Goal: Task Accomplishment & Management: Manage account settings

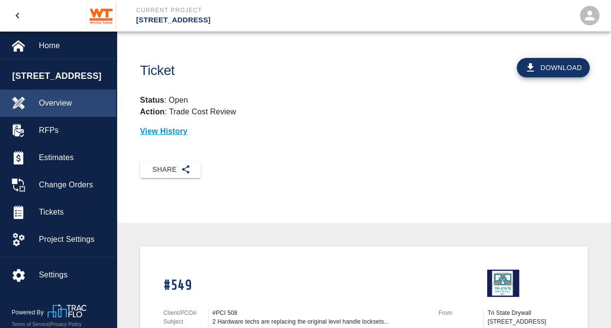
click at [54, 99] on span "Overview" at bounding box center [74, 103] width 70 height 12
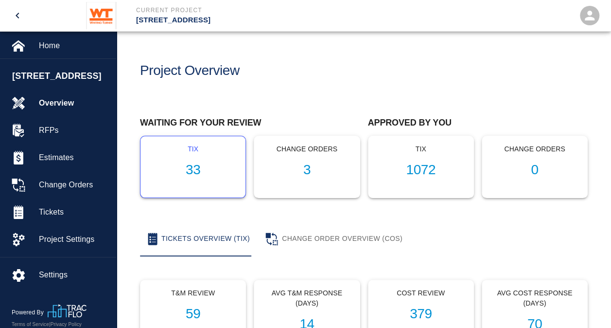
click at [197, 167] on h1 "33" at bounding box center [193, 170] width 90 height 16
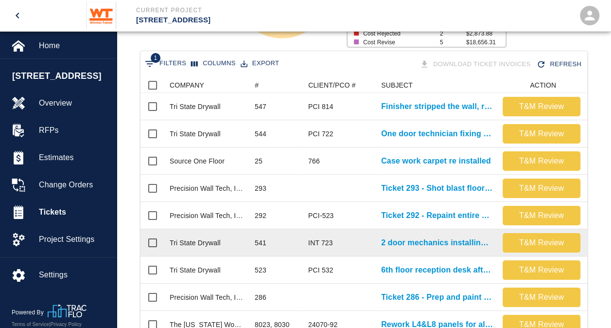
scroll to position [195, 0]
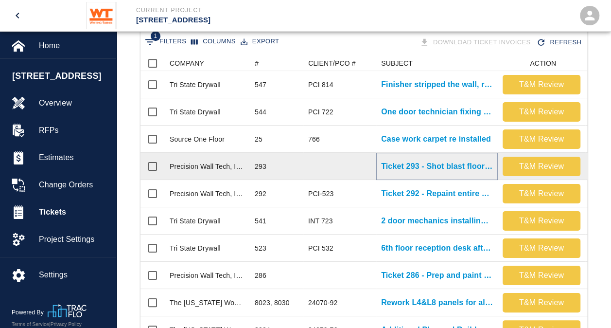
click at [409, 162] on p "Ticket 293 - Shot blast floor in G113" at bounding box center [437, 167] width 112 height 12
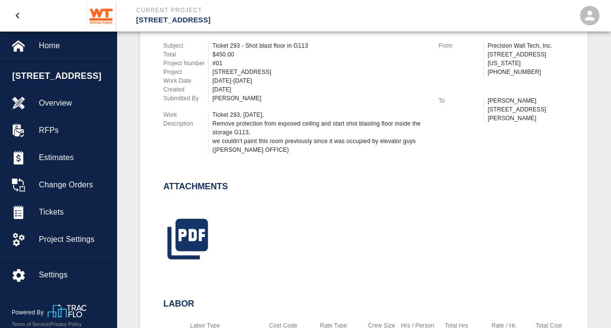
scroll to position [292, 0]
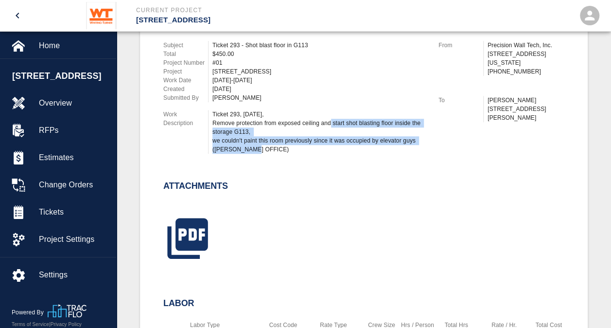
drag, startPoint x: 347, startPoint y: 123, endPoint x: 412, endPoint y: 147, distance: 68.7
click at [412, 147] on div "Ticket 293, [DATE], Remove protection from exposed ceiling and start shot blast…" at bounding box center [320, 132] width 215 height 44
click at [214, 131] on div "Ticket 293, [DATE], Remove protection from exposed ceiling and start shot blast…" at bounding box center [320, 132] width 215 height 44
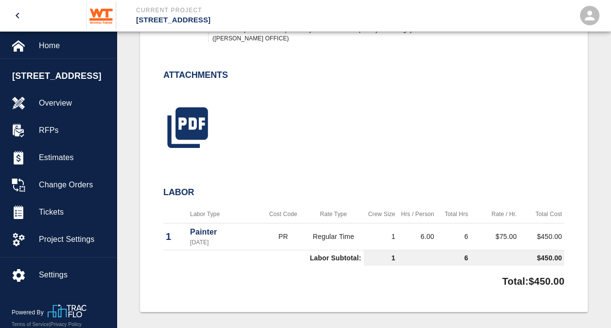
scroll to position [341, 0]
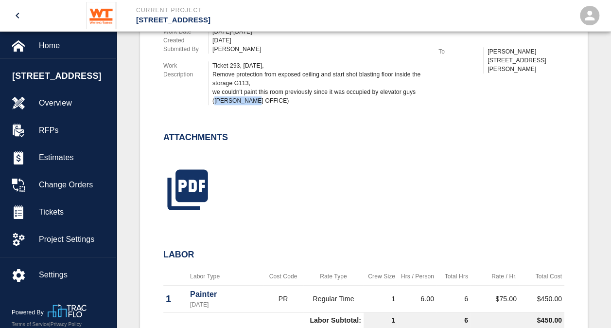
drag, startPoint x: 214, startPoint y: 100, endPoint x: 275, endPoint y: 99, distance: 61.3
click at [275, 99] on div "Ticket 293, [DATE], Remove protection from exposed ceiling and start shot blast…" at bounding box center [320, 83] width 215 height 44
drag, startPoint x: 275, startPoint y: 99, endPoint x: 254, endPoint y: 83, distance: 26.8
click at [254, 83] on div "Ticket 293, [DATE], Remove protection from exposed ceiling and start shot blast…" at bounding box center [320, 83] width 215 height 44
drag, startPoint x: 253, startPoint y: 83, endPoint x: 234, endPoint y: 85, distance: 19.0
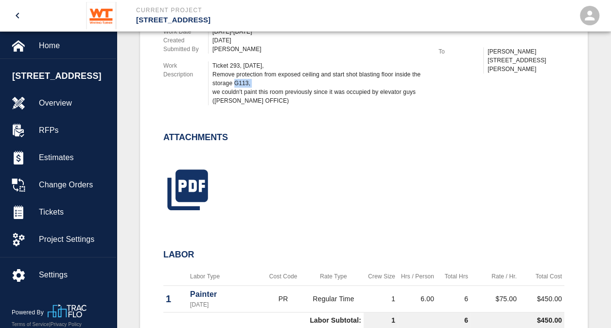
click at [234, 85] on div "Ticket 293, [DATE], Remove protection from exposed ceiling and start shot blast…" at bounding box center [320, 83] width 215 height 44
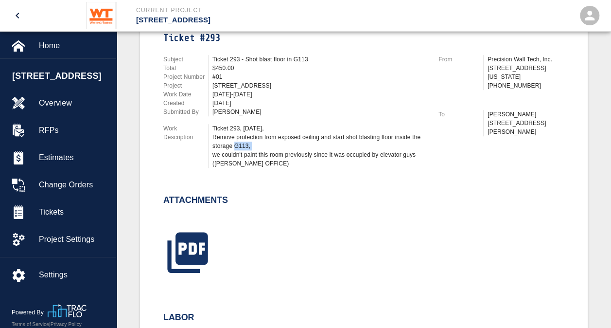
scroll to position [243, 0]
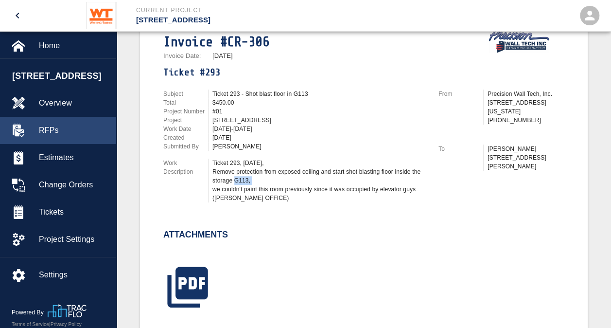
click at [63, 126] on span "RFPs" at bounding box center [74, 131] width 70 height 12
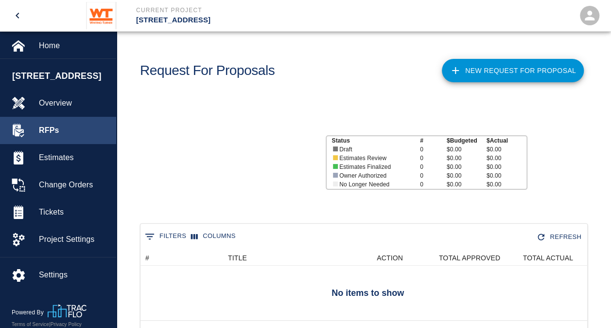
scroll to position [70, 440]
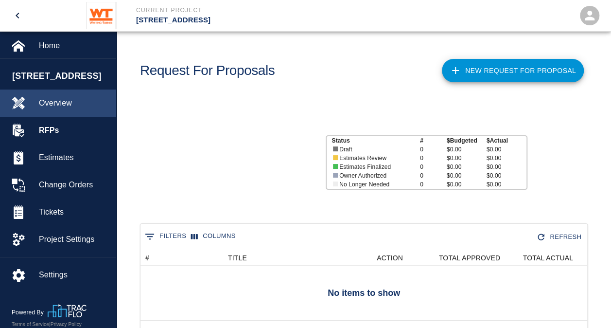
click at [70, 105] on span "Overview" at bounding box center [74, 103] width 70 height 12
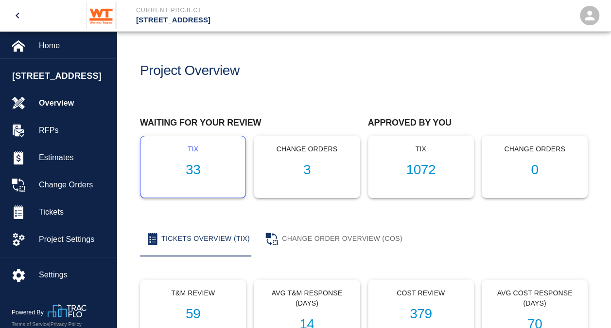
click at [193, 163] on h1 "33" at bounding box center [193, 170] width 90 height 16
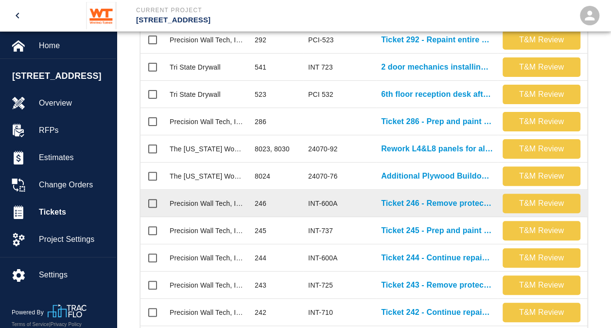
scroll to position [389, 0]
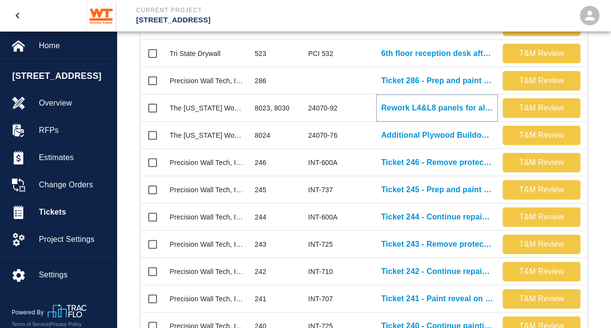
click at [429, 109] on p "Rework L4&L8 panels for alignment with rubber Base" at bounding box center [437, 108] width 112 height 12
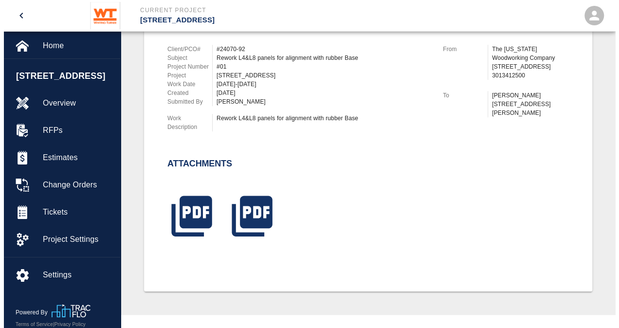
scroll to position [292, 0]
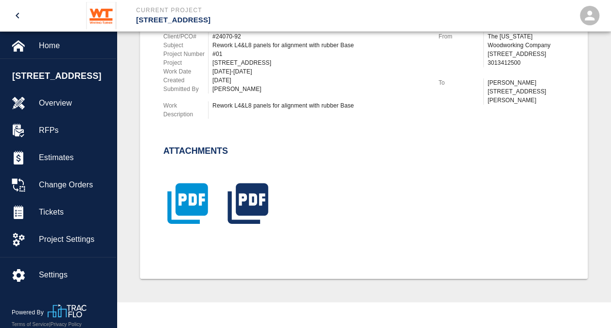
click at [196, 207] on icon "button" at bounding box center [187, 203] width 40 height 40
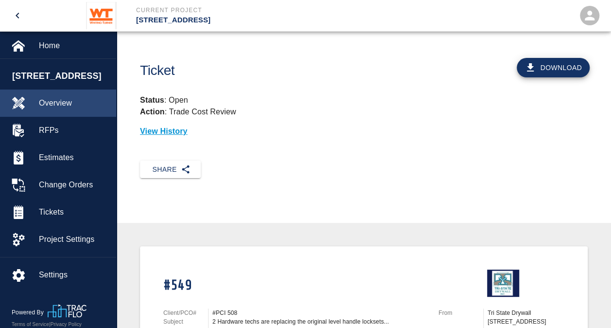
click at [52, 101] on span "Overview" at bounding box center [74, 103] width 70 height 12
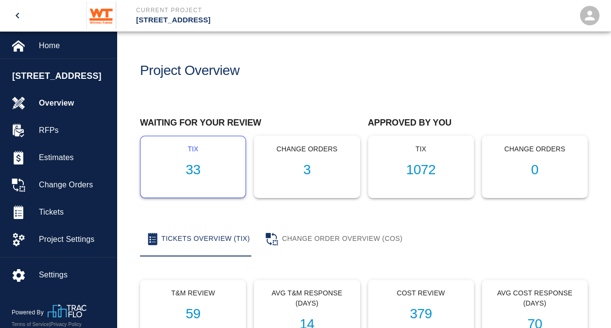
click at [192, 170] on h1 "33" at bounding box center [193, 170] width 90 height 16
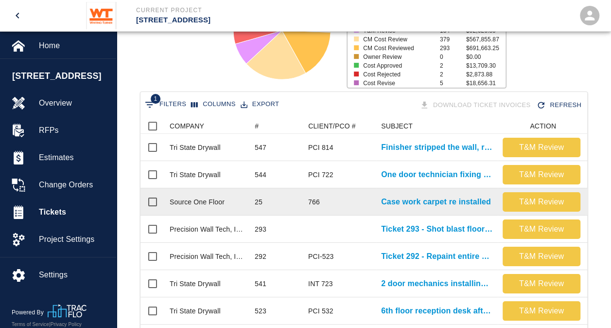
scroll to position [146, 0]
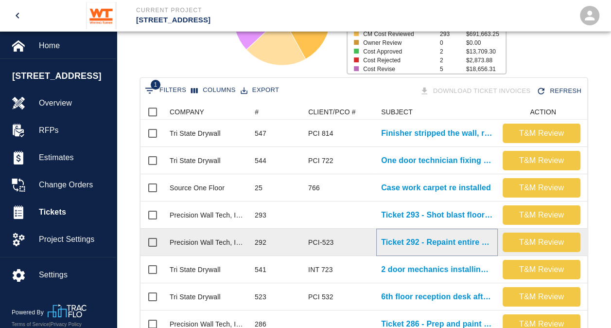
click at [410, 245] on p "Ticket 292 - Repaint entire monumental stair in main lobby" at bounding box center [437, 242] width 112 height 12
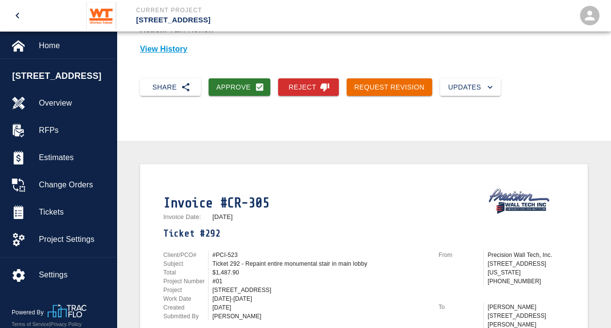
scroll to position [97, 0]
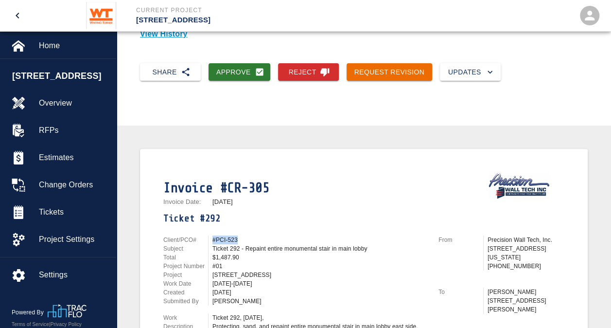
drag, startPoint x: 236, startPoint y: 241, endPoint x: 208, endPoint y: 243, distance: 28.3
click at [208, 243] on div "#PCI-523" at bounding box center [317, 239] width 219 height 9
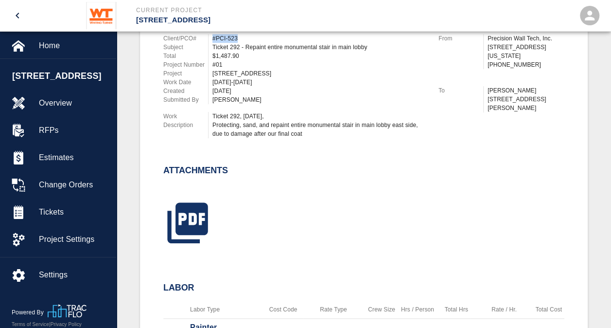
scroll to position [341, 0]
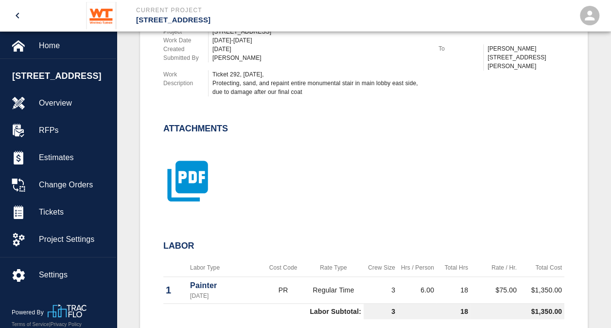
click at [197, 177] on icon "button" at bounding box center [187, 181] width 40 height 40
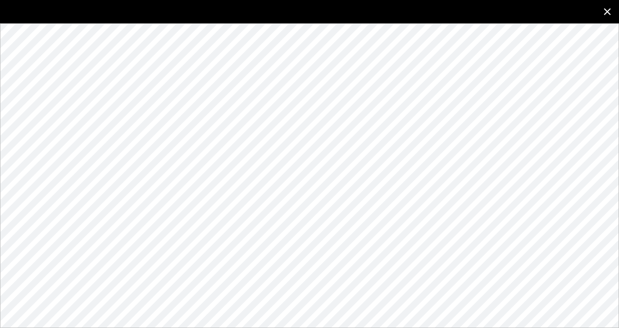
drag, startPoint x: 197, startPoint y: 177, endPoint x: 606, endPoint y: 9, distance: 441.5
click at [606, 9] on icon "close" at bounding box center [607, 12] width 12 height 12
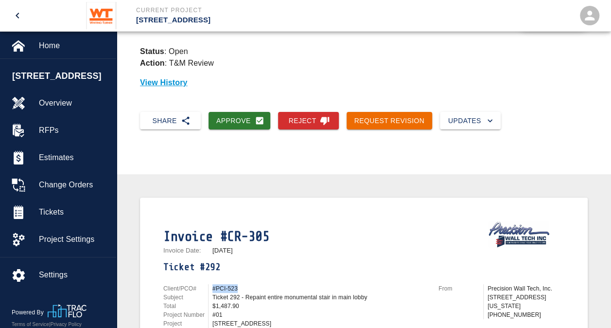
scroll to position [0, 0]
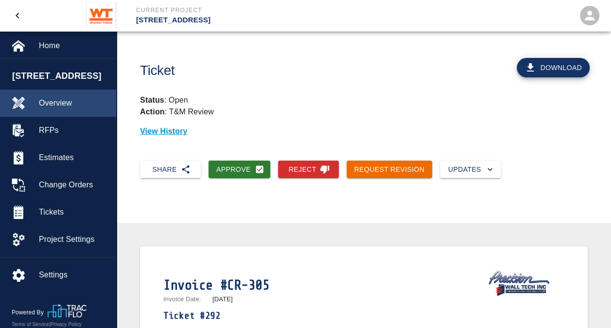
click at [65, 103] on span "Overview" at bounding box center [74, 103] width 70 height 12
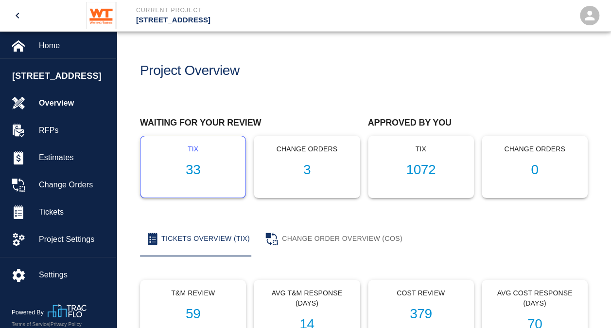
click at [197, 166] on h1 "33" at bounding box center [193, 170] width 90 height 16
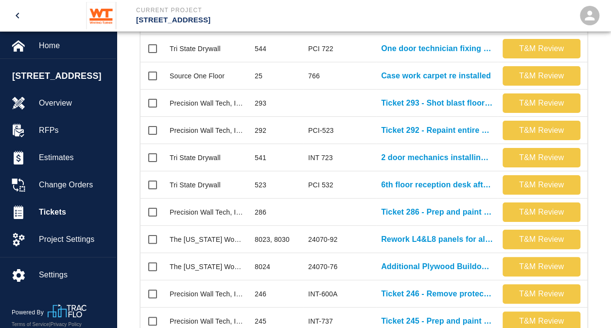
scroll to position [243, 0]
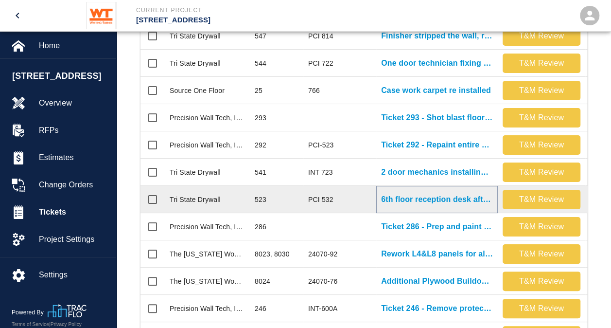
click at [415, 198] on p "6th floor reception desk after duct work was removed 1..." at bounding box center [437, 200] width 112 height 12
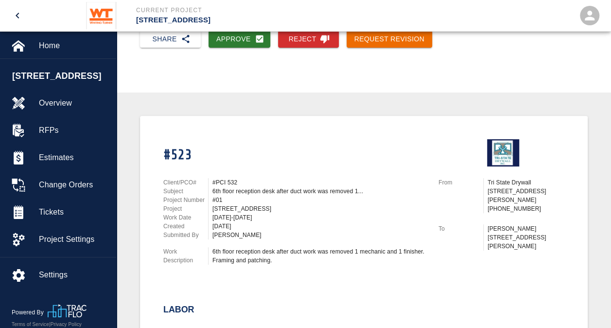
scroll to position [146, 0]
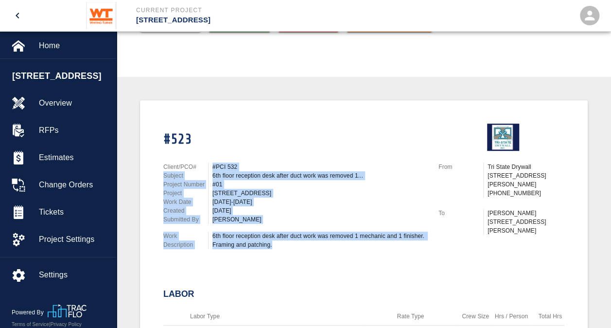
drag, startPoint x: 278, startPoint y: 246, endPoint x: 212, endPoint y: 166, distance: 104.0
click at [212, 166] on div "Client/PCO# #PCI 532 Subject 6th floor reception desk after duct work was remov…" at bounding box center [289, 204] width 275 height 106
click at [332, 188] on div "#01" at bounding box center [320, 184] width 215 height 9
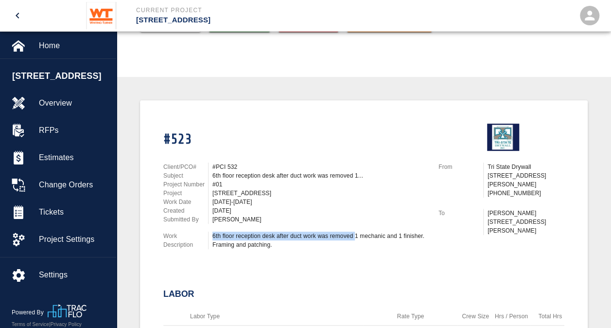
drag, startPoint x: 356, startPoint y: 236, endPoint x: 210, endPoint y: 234, distance: 146.0
click at [210, 234] on div "6th floor reception desk after duct work was removed 1 mechanic and 1 finisher.…" at bounding box center [317, 241] width 219 height 18
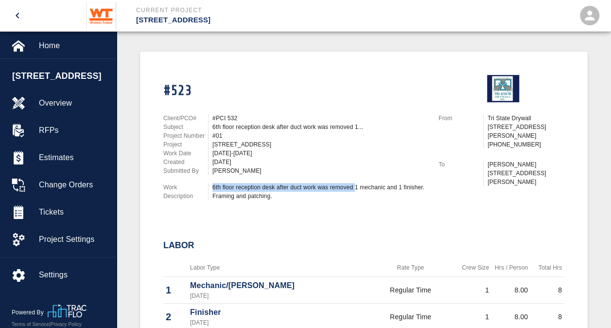
scroll to position [243, 0]
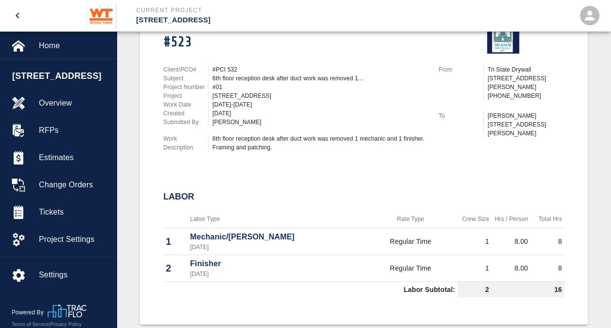
click at [361, 152] on div "Client/PCO# #PCI 532 Subject 6th floor reception desk after duct work was remov…" at bounding box center [289, 107] width 275 height 106
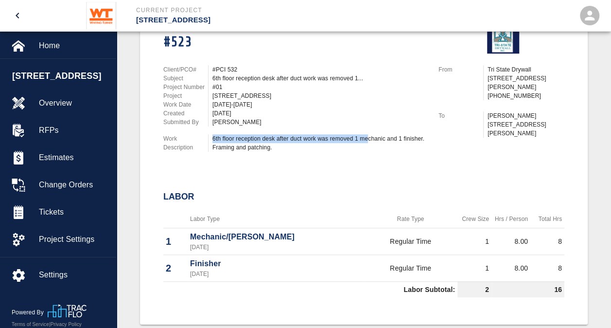
drag, startPoint x: 368, startPoint y: 140, endPoint x: 213, endPoint y: 138, distance: 155.2
click at [213, 138] on div "6th floor reception desk after duct work was removed 1 mechanic and 1 finisher.…" at bounding box center [320, 143] width 215 height 18
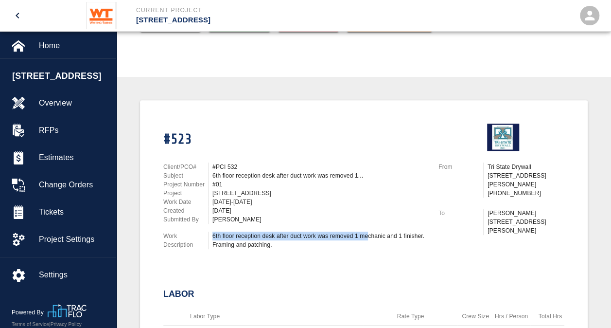
scroll to position [0, 0]
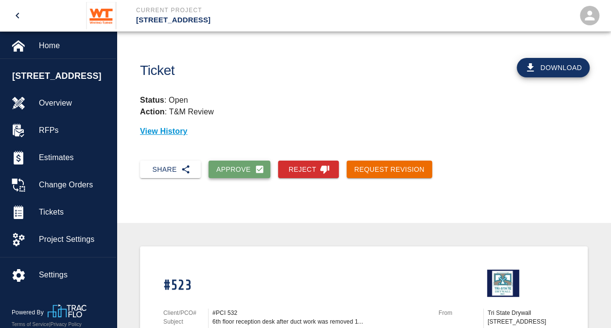
click at [243, 168] on button "Approve" at bounding box center [240, 170] width 62 height 18
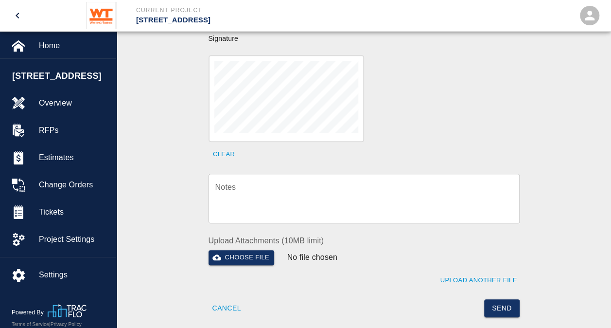
scroll to position [341, 0]
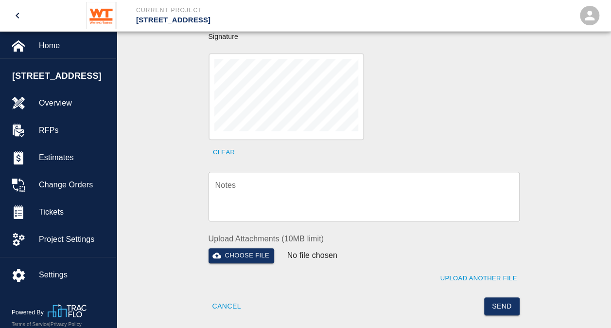
click at [327, 186] on textarea "Notes" at bounding box center [364, 196] width 298 height 34
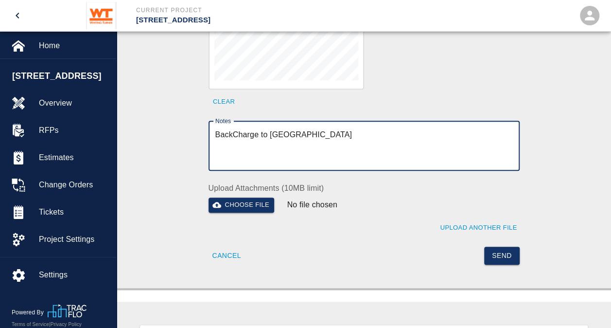
scroll to position [438, 0]
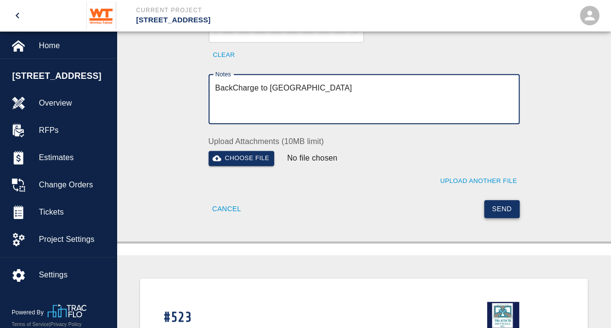
type textarea "BackCharge to Southland"
click at [506, 200] on button "Send" at bounding box center [502, 209] width 36 height 18
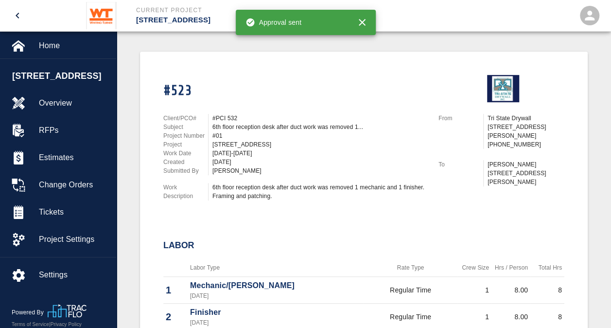
scroll to position [0, 0]
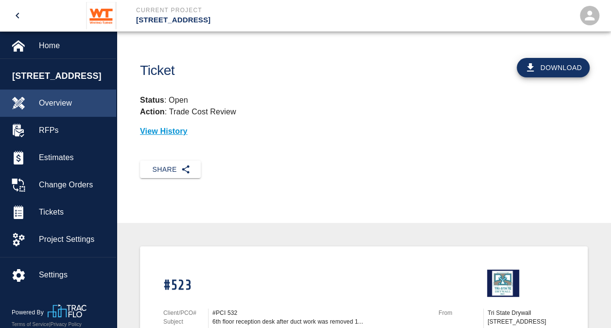
click at [55, 100] on span "Overview" at bounding box center [74, 103] width 70 height 12
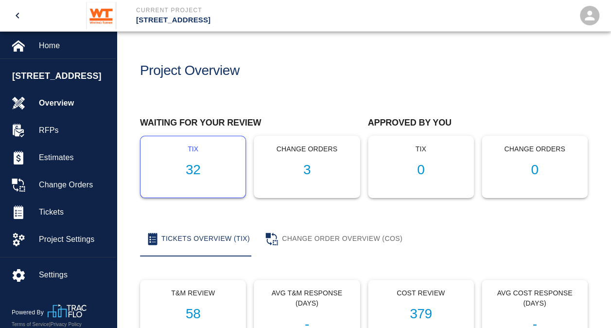
click at [196, 166] on h1 "32" at bounding box center [193, 170] width 90 height 16
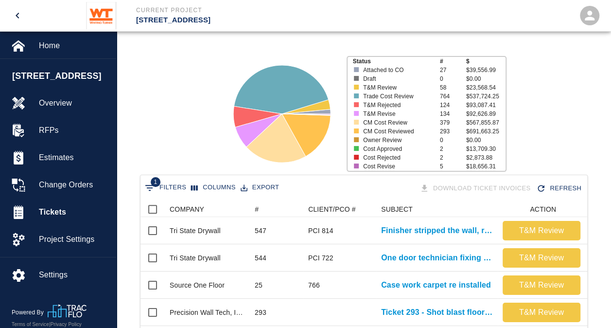
scroll to position [97, 0]
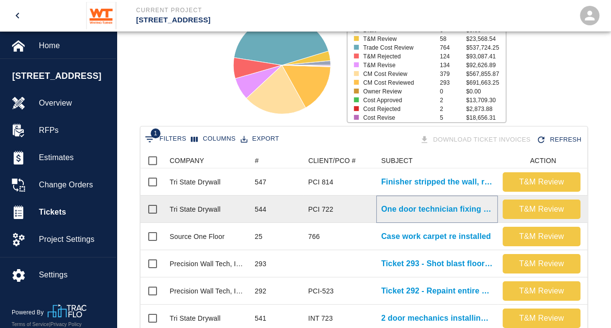
click at [406, 210] on p "One door technician fixing cores and installing cylinders and added..." at bounding box center [437, 209] width 112 height 12
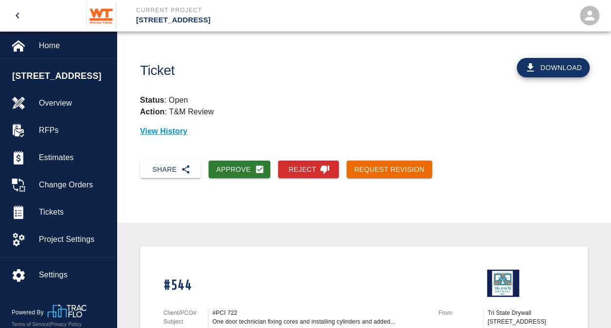
scroll to position [97, 0]
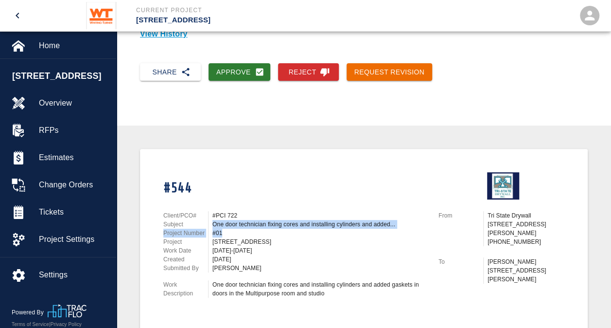
drag, startPoint x: 214, startPoint y: 224, endPoint x: 395, endPoint y: 229, distance: 181.5
click at [395, 229] on div "Client/PCO# #PCI 722 Subject One door technician fixing cores and installing cy…" at bounding box center [295, 241] width 264 height 61
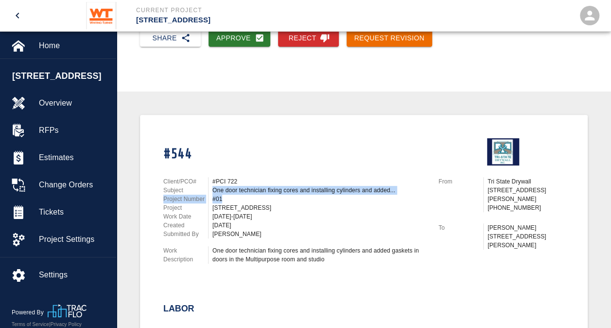
scroll to position [146, 0]
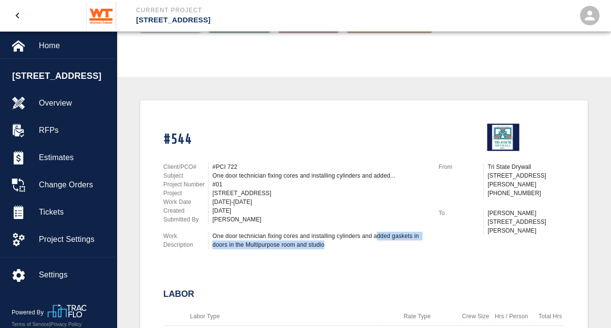
drag, startPoint x: 324, startPoint y: 245, endPoint x: 376, endPoint y: 236, distance: 52.3
click at [376, 236] on div "One door technician fixing cores and installing cylinders and added gaskets in …" at bounding box center [320, 241] width 215 height 18
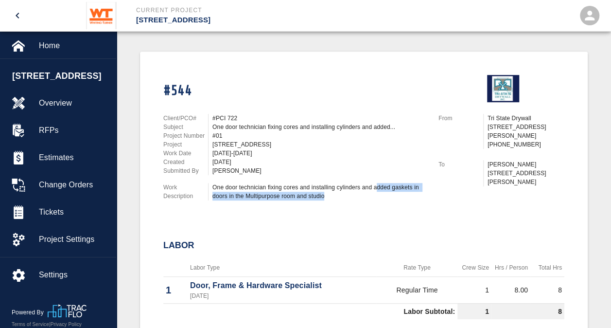
scroll to position [243, 0]
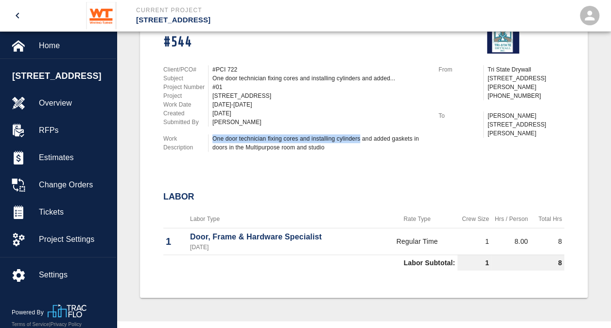
drag, startPoint x: 360, startPoint y: 138, endPoint x: 213, endPoint y: 136, distance: 147.4
click at [213, 136] on div "One door technician fixing cores and installing cylinders and added gaskets in …" at bounding box center [320, 143] width 215 height 18
click at [360, 161] on div "#544 Client/PCO# #PCI 722 Subject One door technician fixing cores and installi…" at bounding box center [363, 145] width 401 height 260
drag, startPoint x: 362, startPoint y: 136, endPoint x: 213, endPoint y: 137, distance: 149.3
click at [213, 137] on div "One door technician fixing cores and installing cylinders and added gaskets in …" at bounding box center [320, 143] width 215 height 18
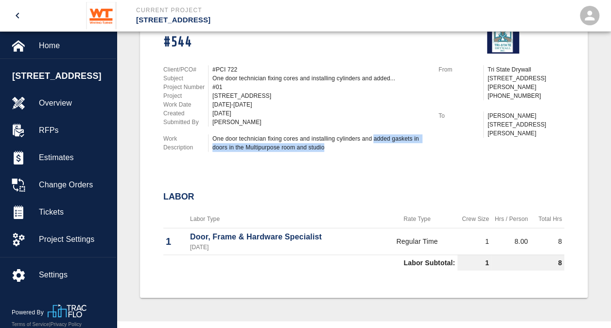
drag, startPoint x: 374, startPoint y: 139, endPoint x: 412, endPoint y: 145, distance: 38.9
click at [412, 145] on div "One door technician fixing cores and installing cylinders and added gaskets in …" at bounding box center [320, 143] width 215 height 18
drag, startPoint x: 412, startPoint y: 145, endPoint x: 393, endPoint y: 152, distance: 20.2
click at [393, 152] on div "One door technician fixing cores and installing cylinders and added gaskets in …" at bounding box center [320, 143] width 215 height 18
click at [383, 160] on div "#544 Client/PCO# #PCI 722 Subject One door technician fixing cores and installi…" at bounding box center [363, 145] width 401 height 260
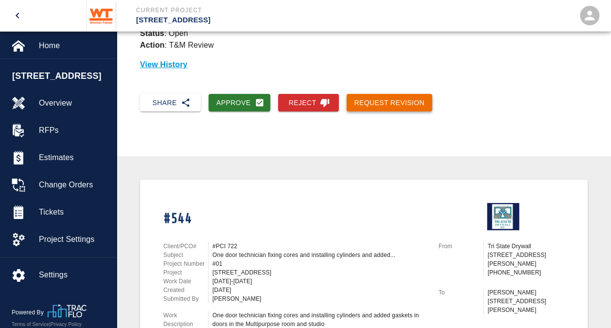
scroll to position [0, 0]
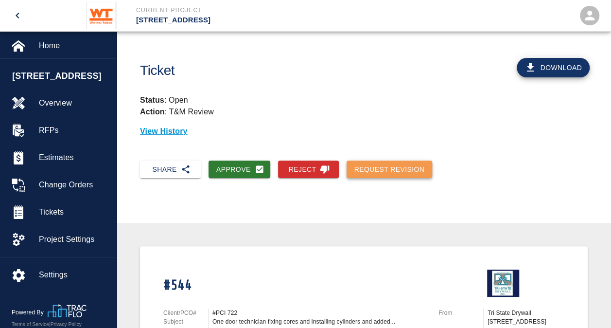
click at [401, 164] on button "Request Revision" at bounding box center [390, 170] width 86 height 18
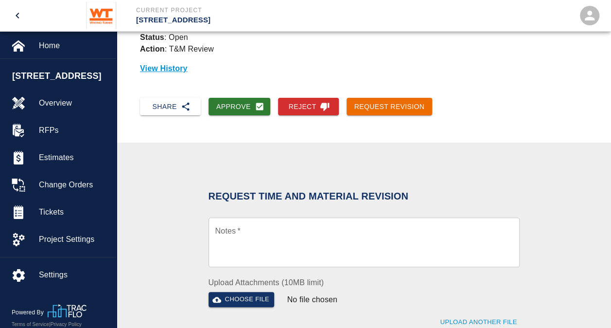
scroll to position [146, 0]
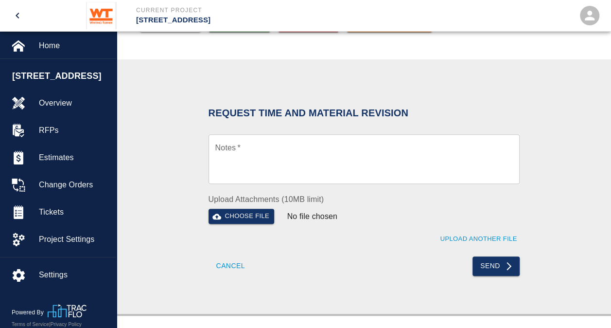
click at [281, 146] on textarea "Notes   *" at bounding box center [364, 160] width 298 height 34
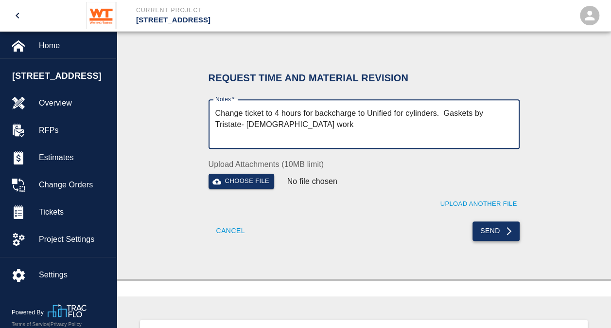
scroll to position [195, 0]
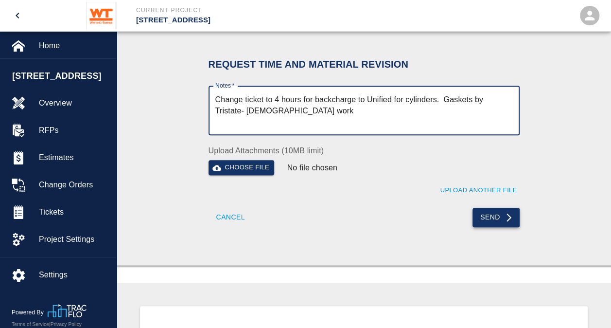
type textarea "Change ticket to 4 hours for backcharge to Unified for cylinders. Gaskets by Tr…"
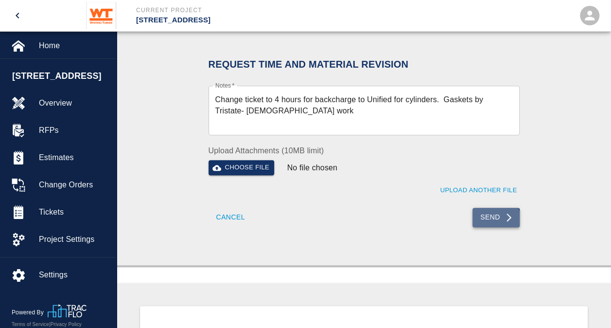
click at [494, 219] on button "Send" at bounding box center [496, 217] width 47 height 19
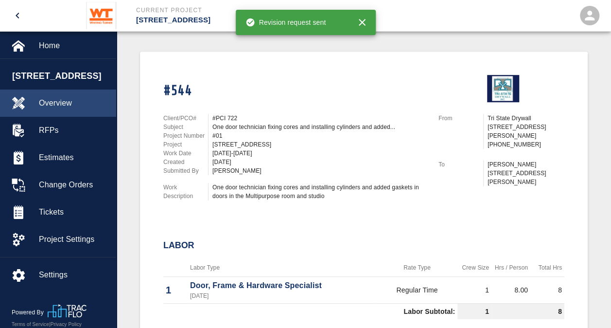
click at [57, 94] on div "Overview" at bounding box center [58, 103] width 116 height 27
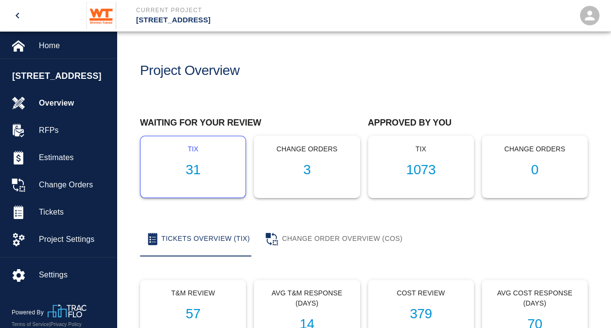
click at [197, 163] on h1 "31" at bounding box center [193, 170] width 90 height 16
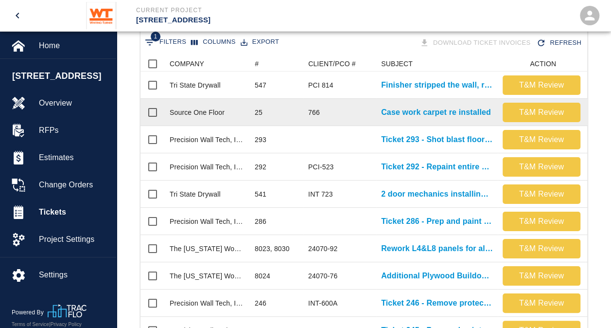
scroll to position [195, 0]
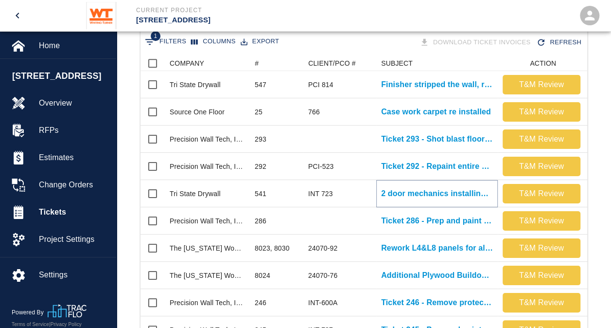
click at [432, 197] on p "2 door mechanics installing mullions at B1001-A/B" at bounding box center [437, 194] width 112 height 12
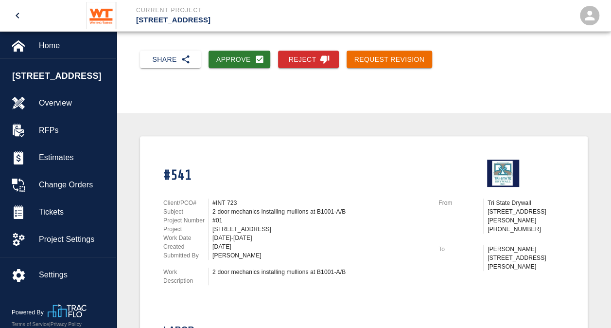
scroll to position [146, 0]
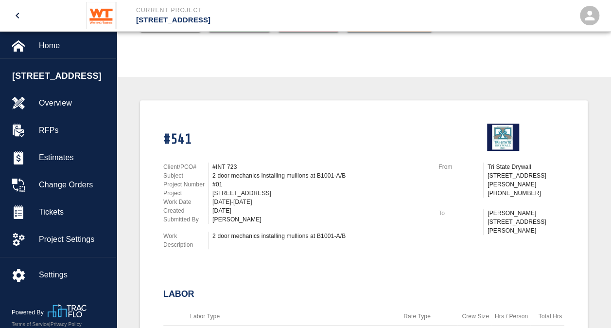
drag, startPoint x: 352, startPoint y: 175, endPoint x: 213, endPoint y: 174, distance: 139.1
click at [213, 174] on div "2 door mechanics installing mullions at B1001-A/B" at bounding box center [320, 175] width 215 height 9
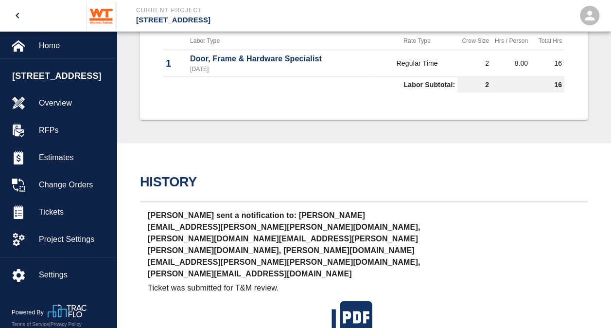
scroll to position [486, 0]
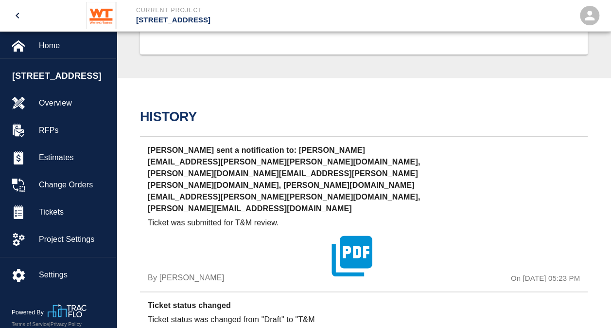
click at [359, 232] on icon "button" at bounding box center [352, 256] width 49 height 49
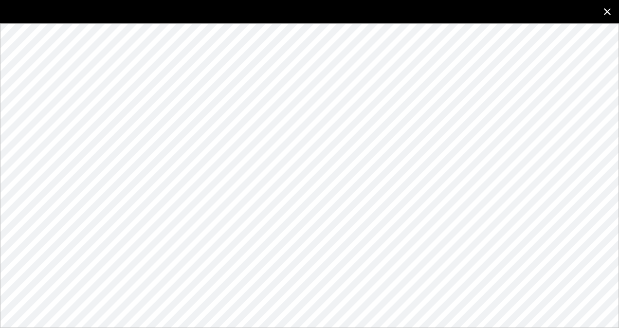
click at [610, 9] on icon "close" at bounding box center [607, 11] width 7 height 7
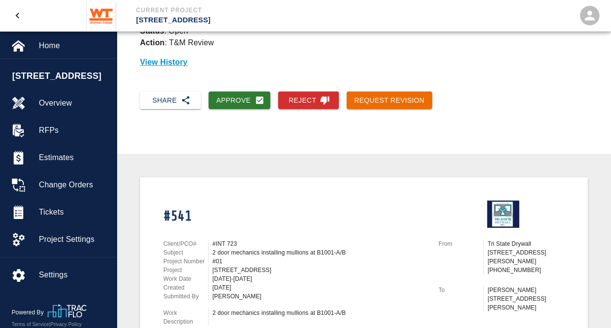
scroll to position [0, 0]
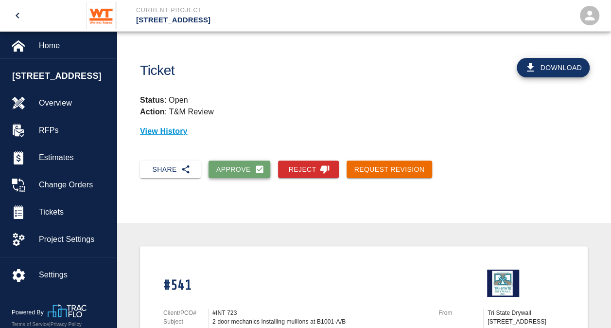
click at [246, 168] on button "Approve" at bounding box center [240, 170] width 62 height 18
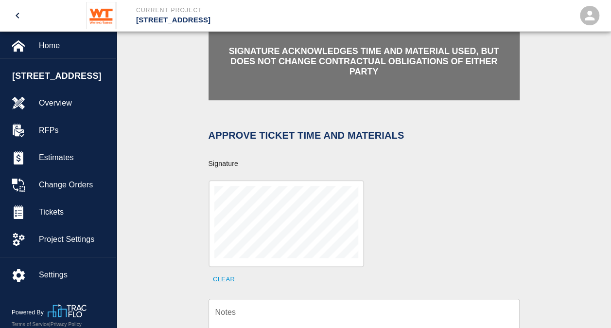
scroll to position [243, 0]
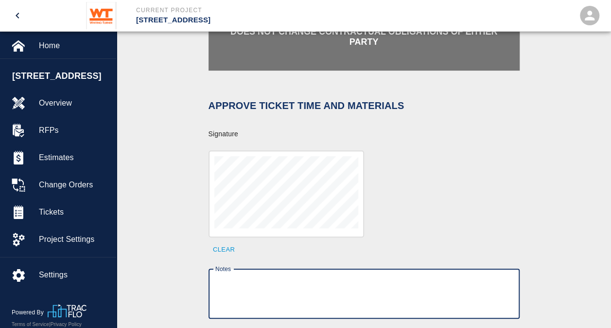
click at [250, 280] on textarea "Notes" at bounding box center [364, 294] width 298 height 34
click at [215, 277] on textarea "Unified" at bounding box center [364, 294] width 298 height 34
type textarea "BackCharge Unified"
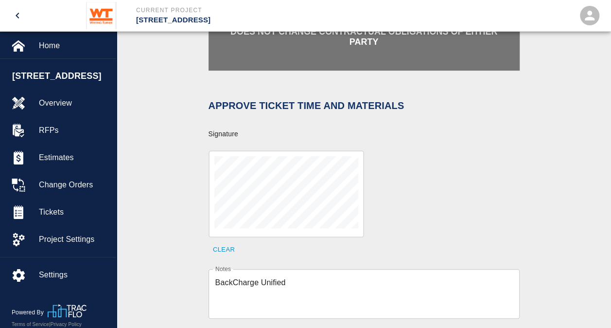
click at [287, 258] on div "Notes BackCharge Unified x Notes" at bounding box center [358, 287] width 323 height 61
click at [308, 277] on textarea "BackCharge Unified" at bounding box center [364, 294] width 298 height 34
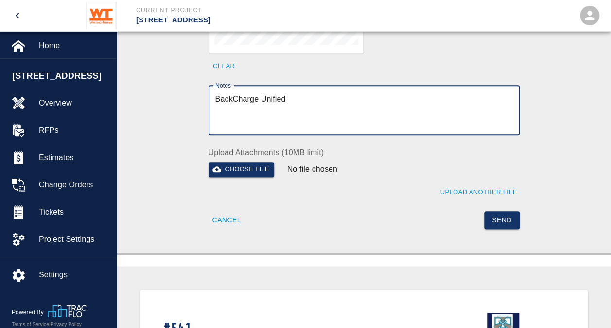
scroll to position [438, 0]
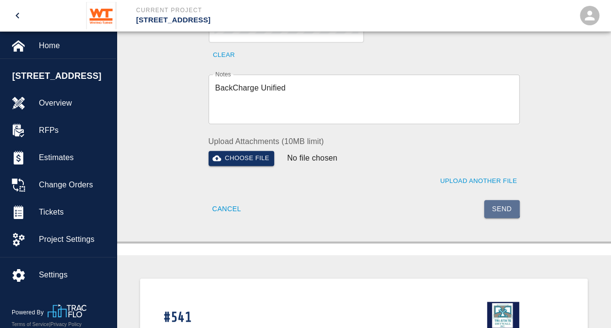
click at [502, 200] on button "Send" at bounding box center [502, 209] width 36 height 18
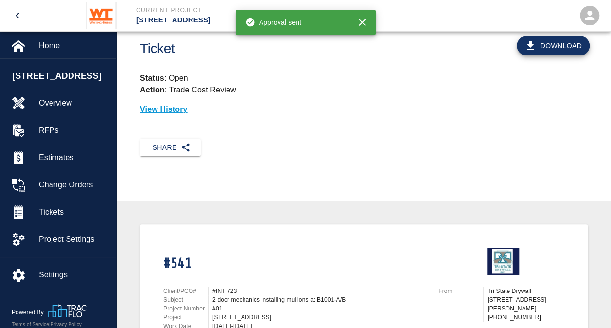
scroll to position [0, 0]
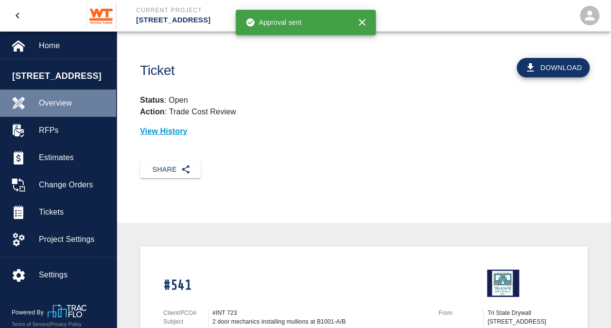
click at [72, 108] on span "Overview" at bounding box center [74, 103] width 70 height 12
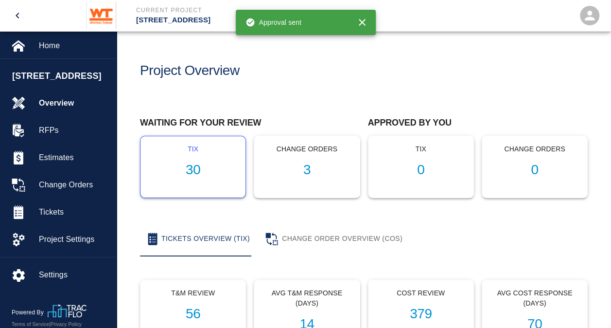
click at [188, 162] on h1 "30" at bounding box center [193, 170] width 90 height 16
